Goal: Task Accomplishment & Management: Use online tool/utility

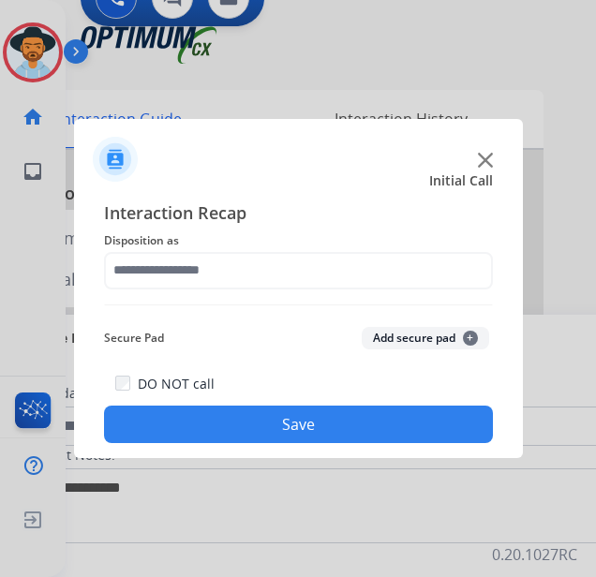
click at [490, 159] on img at bounding box center [485, 160] width 15 height 15
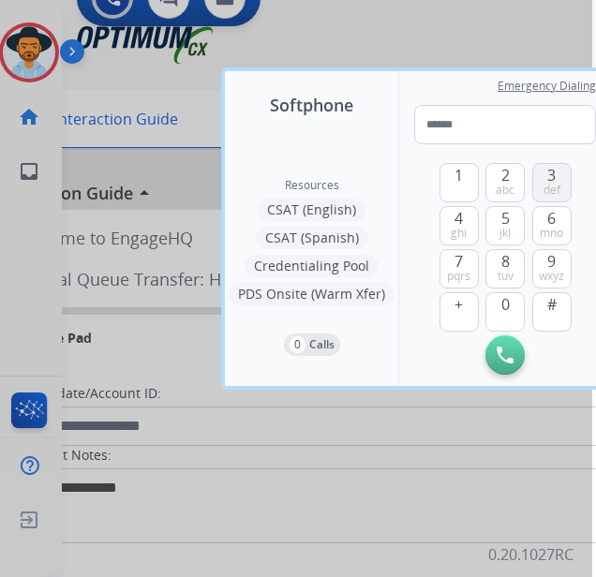
click at [557, 177] on button "3 def" at bounding box center [551, 182] width 39 height 39
click at [509, 306] on span "0" at bounding box center [505, 304] width 8 height 22
click at [559, 221] on button "6 mno" at bounding box center [551, 225] width 39 height 39
click at [507, 220] on span "5" at bounding box center [505, 218] width 8 height 22
click at [568, 362] on button "Remove Number" at bounding box center [552, 355] width 39 height 39
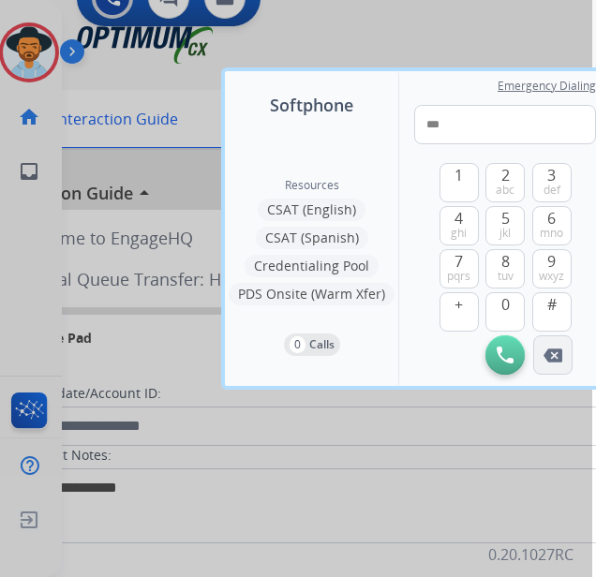
click at [568, 362] on button "Remove Number" at bounding box center [552, 355] width 39 height 39
type input "*"
click at [568, 362] on button "Remove Number" at bounding box center [552, 355] width 39 height 39
click at [462, 258] on span "7" at bounding box center [459, 261] width 8 height 22
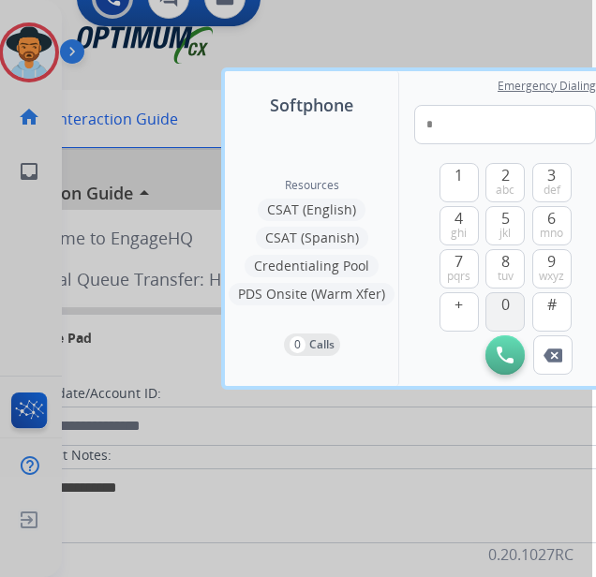
click at [493, 304] on button "0" at bounding box center [505, 311] width 39 height 39
click at [550, 183] on span "def" at bounding box center [552, 190] width 17 height 15
click at [467, 270] on span "pqrs" at bounding box center [458, 276] width 23 height 15
drag, startPoint x: 501, startPoint y: 304, endPoint x: 508, endPoint y: 270, distance: 34.4
click at [503, 303] on span "0" at bounding box center [505, 304] width 8 height 22
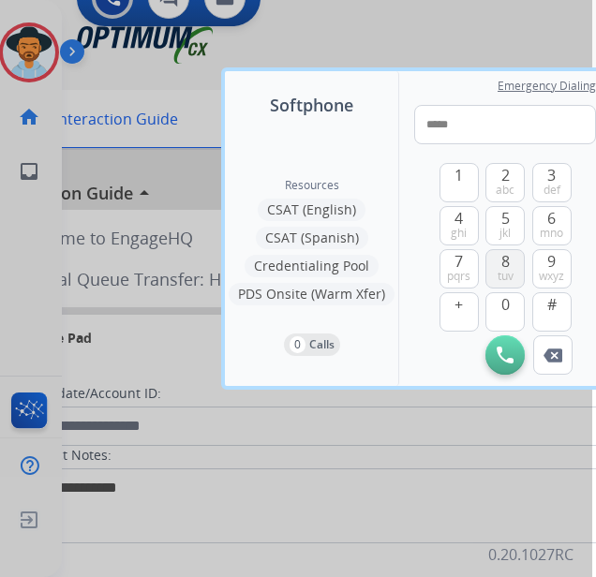
click at [509, 270] on span "tuv" at bounding box center [506, 276] width 16 height 15
click at [465, 227] on span "ghi" at bounding box center [459, 233] width 16 height 15
click at [505, 184] on span "abc" at bounding box center [505, 190] width 19 height 15
click at [518, 182] on button "2 abc" at bounding box center [505, 182] width 39 height 39
click at [556, 183] on span "def" at bounding box center [552, 190] width 17 height 15
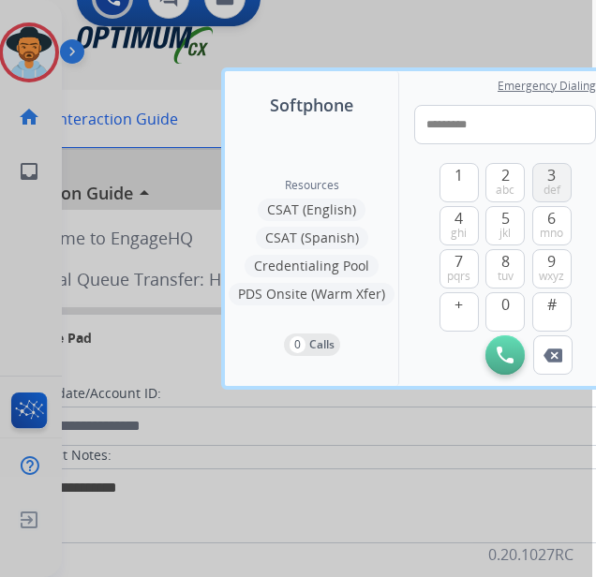
type input "**********"
click at [499, 365] on button "Initiate Call" at bounding box center [505, 355] width 39 height 39
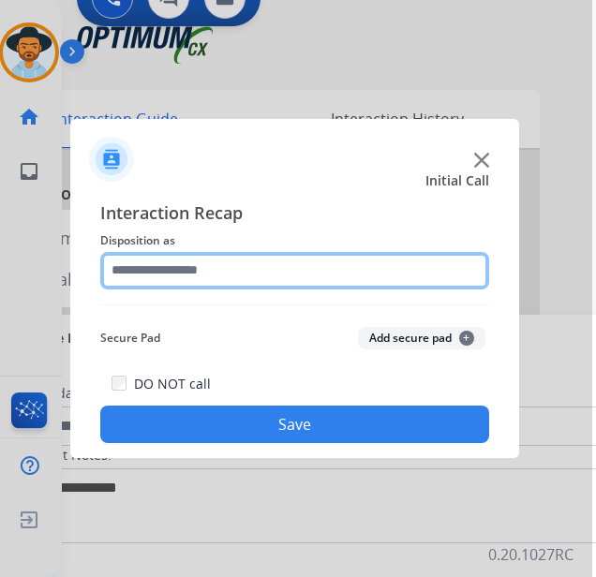
click at [247, 268] on input "text" at bounding box center [294, 270] width 389 height 37
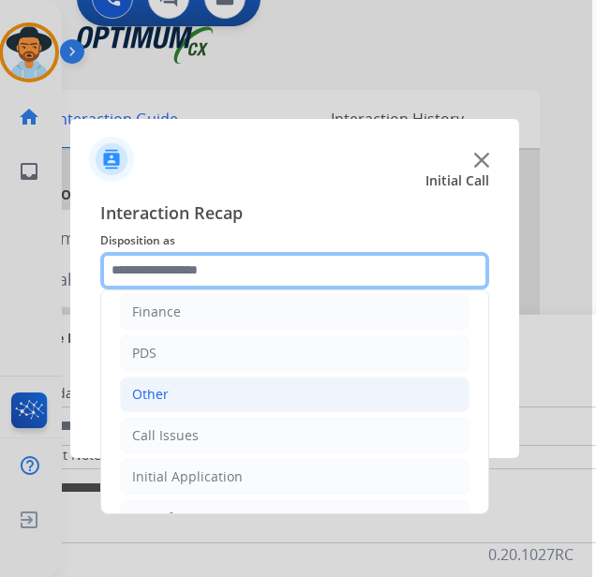
scroll to position [94, 0]
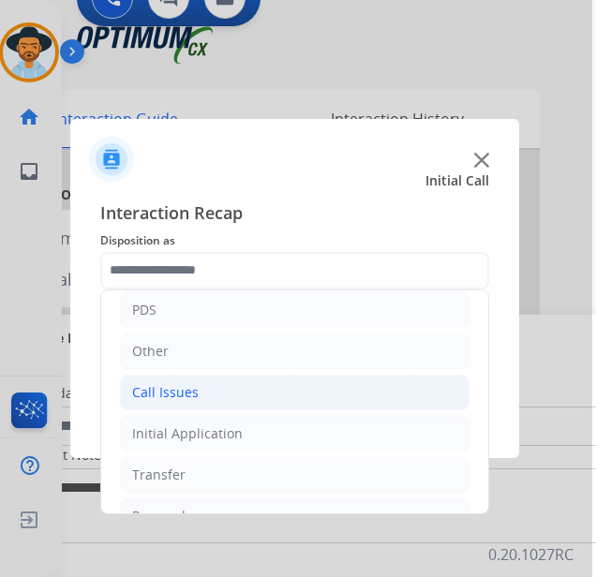
click at [273, 403] on li "Call Issues" at bounding box center [295, 393] width 350 height 36
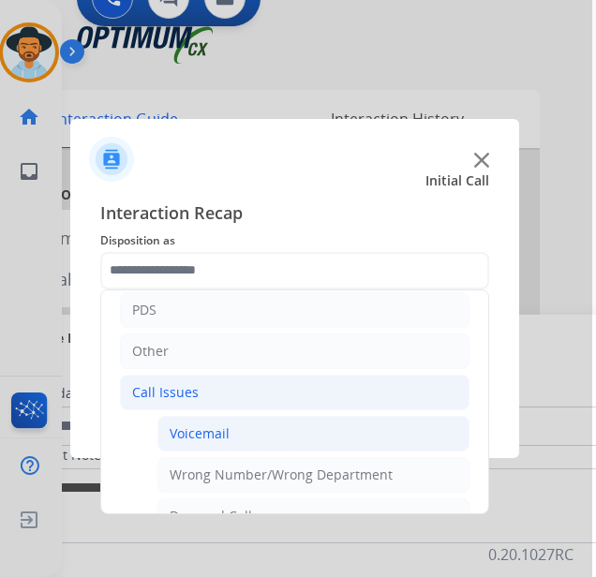
click at [254, 443] on li "Voicemail" at bounding box center [313, 434] width 312 height 36
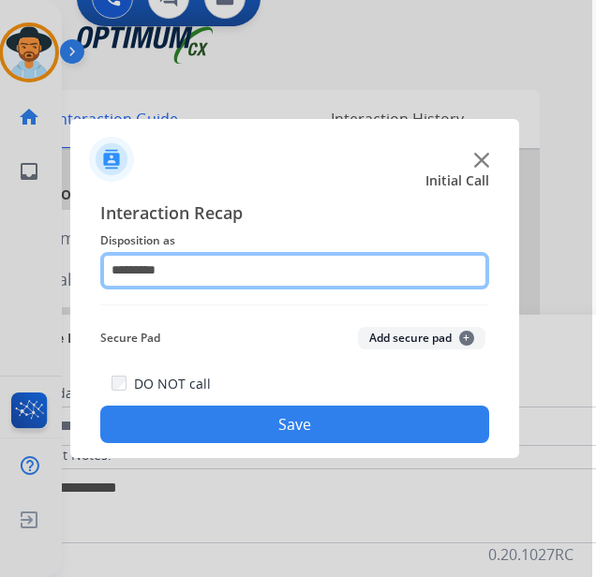
click at [211, 272] on input "*********" at bounding box center [294, 270] width 389 height 37
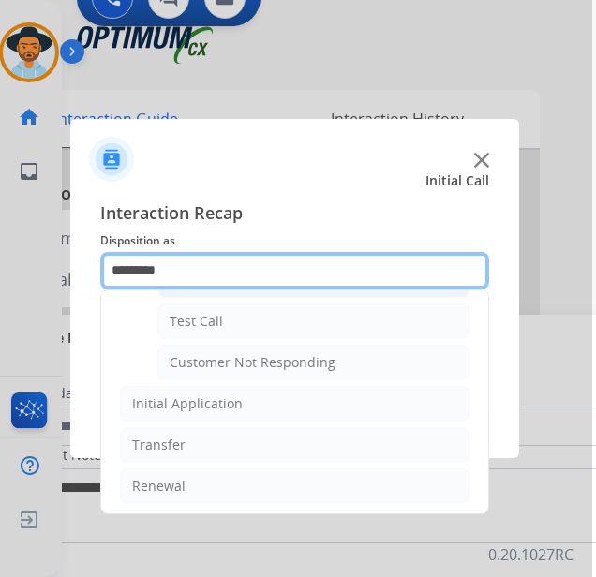
scroll to position [334, 0]
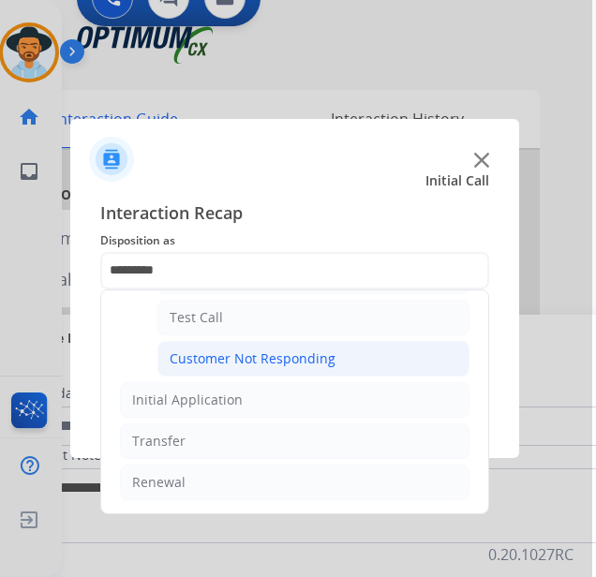
click at [305, 362] on div "Customer Not Responding" at bounding box center [253, 359] width 166 height 19
type input "**********"
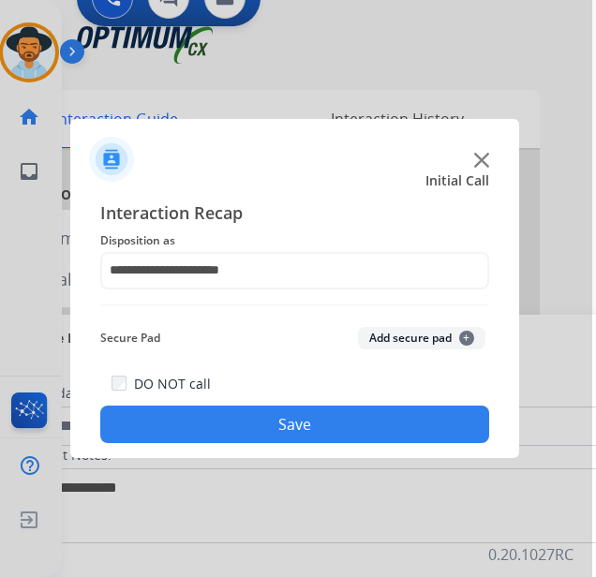
click at [296, 422] on button "Save" at bounding box center [294, 424] width 389 height 37
